Goal: Transaction & Acquisition: Book appointment/travel/reservation

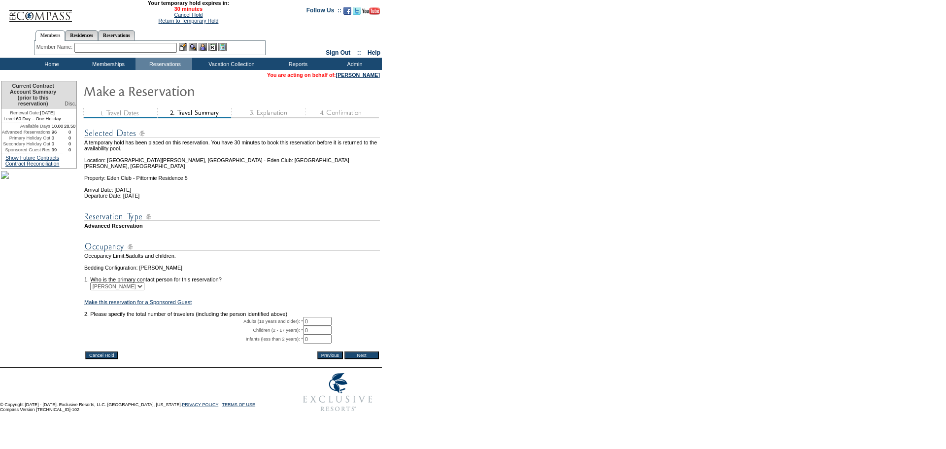
drag, startPoint x: 321, startPoint y: 331, endPoint x: 298, endPoint y: 327, distance: 22.9
click at [298, 326] on tr "Adults (18 years and older): * 0 * *" at bounding box center [232, 321] width 296 height 9
type input "2"
click at [328, 282] on td "1. Who is the primary contact person for this reservation?" at bounding box center [232, 276] width 296 height 12
click at [367, 359] on input "Next" at bounding box center [361, 355] width 34 height 8
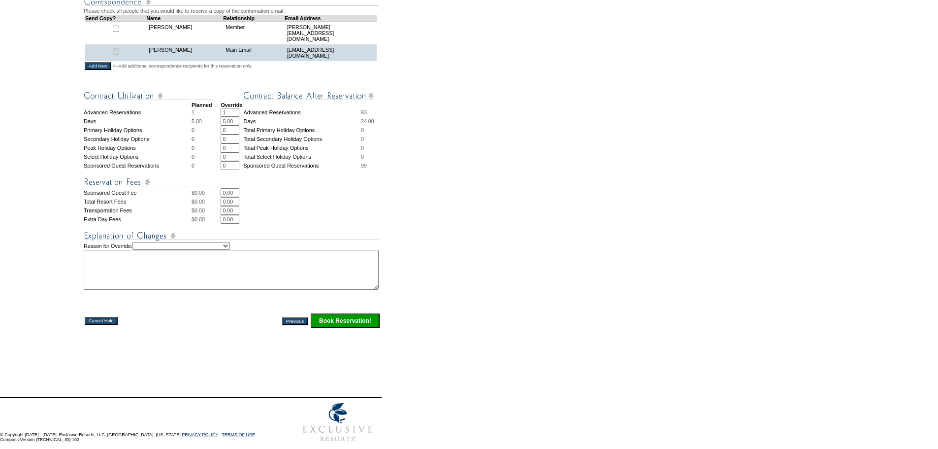
scroll to position [367, 0]
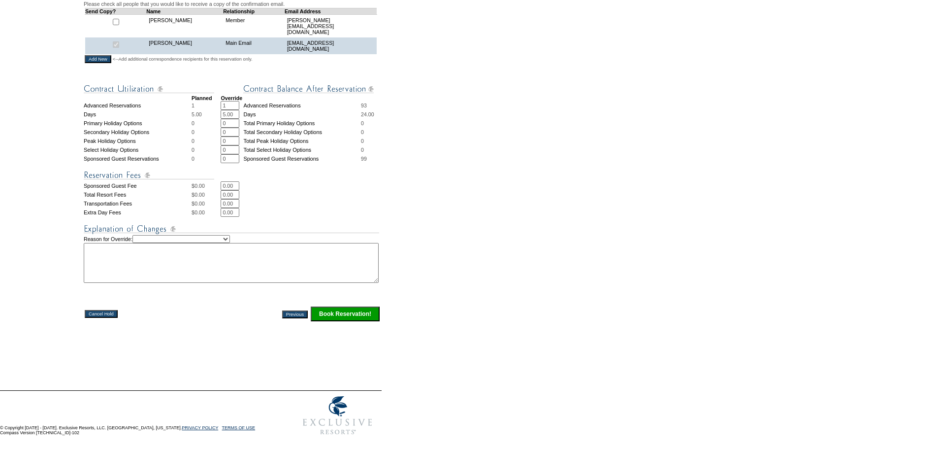
click at [157, 251] on textarea at bounding box center [231, 263] width 295 height 40
type textarea "Pre-book per [PERSON_NAME] - [PERSON_NAME]"
click at [169, 235] on select "Creating Continuous Stay Days Rebooked After Cancellation Editing Occupant Expe…" at bounding box center [181, 239] width 98 height 8
click at [146, 235] on select "Creating Continuous Stay Days Rebooked After Cancellation Editing Occupant Expe…" at bounding box center [181, 239] width 98 height 8
click at [195, 235] on select "Creating Continuous Stay Days Rebooked After Cancellation Editing Occupant Expe…" at bounding box center [181, 239] width 98 height 8
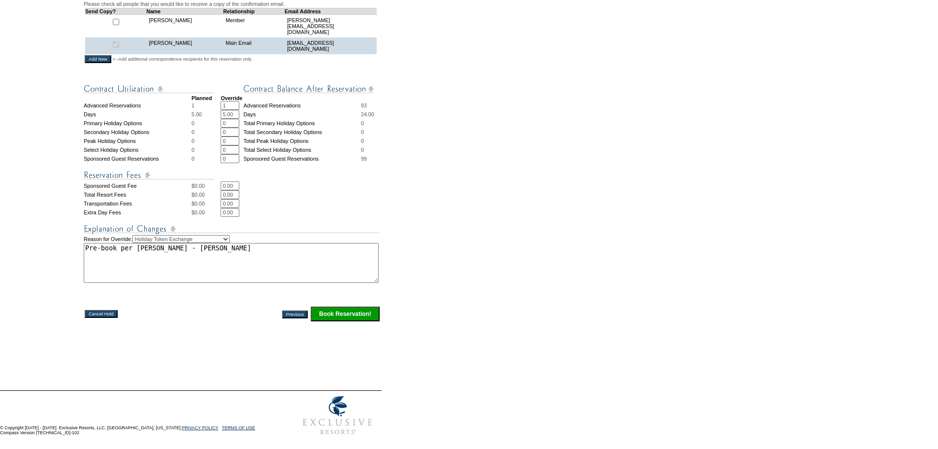
click at [146, 235] on select "Creating Continuous Stay Days Rebooked After Cancellation Editing Occupant Expe…" at bounding box center [181, 239] width 98 height 8
click at [171, 236] on select "Creating Continuous Stay Days Rebooked After Cancellation Editing Occupant Expe…" at bounding box center [181, 239] width 98 height 8
select select "1036"
click at [146, 235] on select "Creating Continuous Stay Days Rebooked After Cancellation Editing Occupant Expe…" at bounding box center [181, 239] width 98 height 8
click at [224, 323] on div "This property has not been released yet. The Member Release Date for this prope…" at bounding box center [232, 76] width 297 height 616
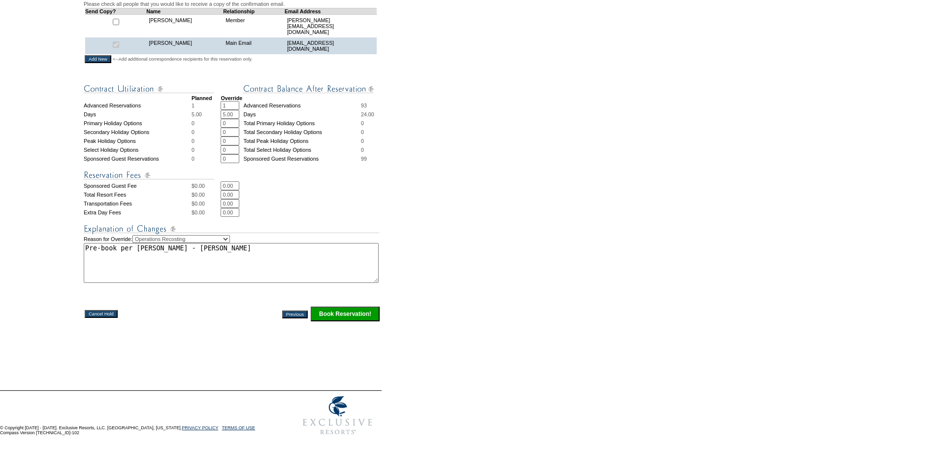
click at [324, 313] on input "Book Reservation!" at bounding box center [345, 313] width 69 height 15
